Goal: Task Accomplishment & Management: Use online tool/utility

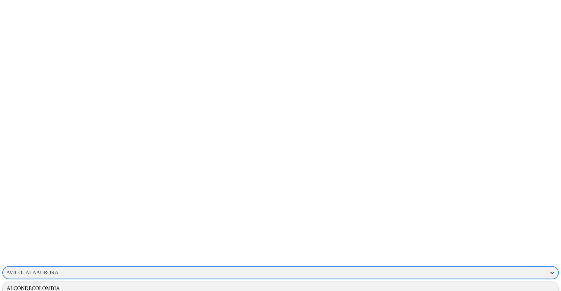
click at [549, 270] on icon at bounding box center [552, 273] width 7 height 7
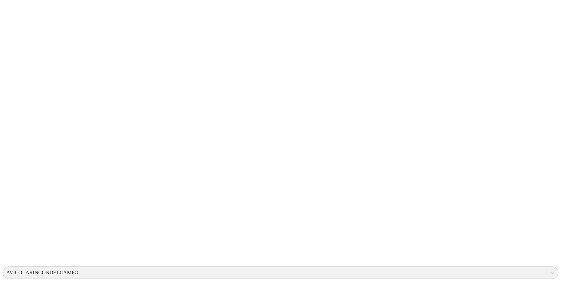
type input "10 sept"
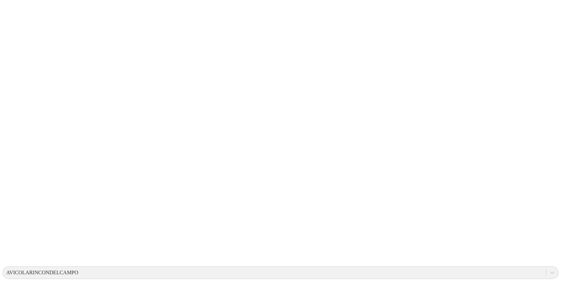
click at [549, 270] on icon at bounding box center [552, 273] width 7 height 7
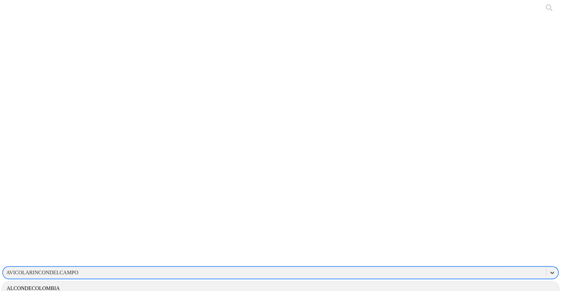
click at [549, 270] on icon at bounding box center [552, 273] width 7 height 7
